Goal: Find contact information: Find contact information

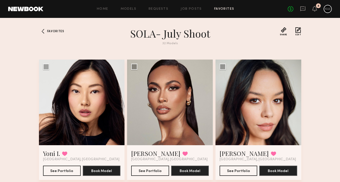
click at [300, 7] on icon at bounding box center [302, 8] width 5 height 5
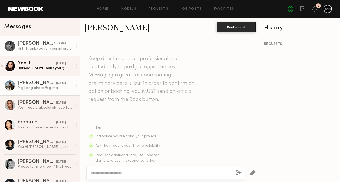
scroll to position [277, 0]
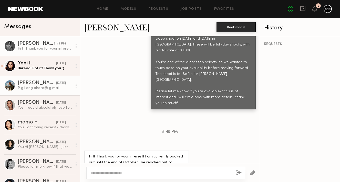
click at [33, 92] on link "[PERSON_NAME] [DATE] P g i ang photo@ g mail" at bounding box center [40, 86] width 80 height 20
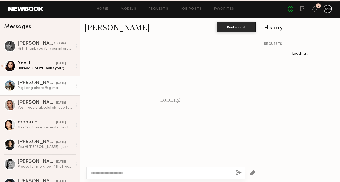
scroll to position [262, 0]
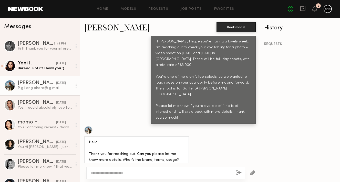
drag, startPoint x: 129, startPoint y: 152, endPoint x: 85, endPoint y: 151, distance: 43.8
click at [85, 174] on div "P g i ang photo@ g mail" at bounding box center [109, 180] width 51 height 12
copy div "P g i ang photo@ g mail"
